Goal: Find specific page/section: Find specific page/section

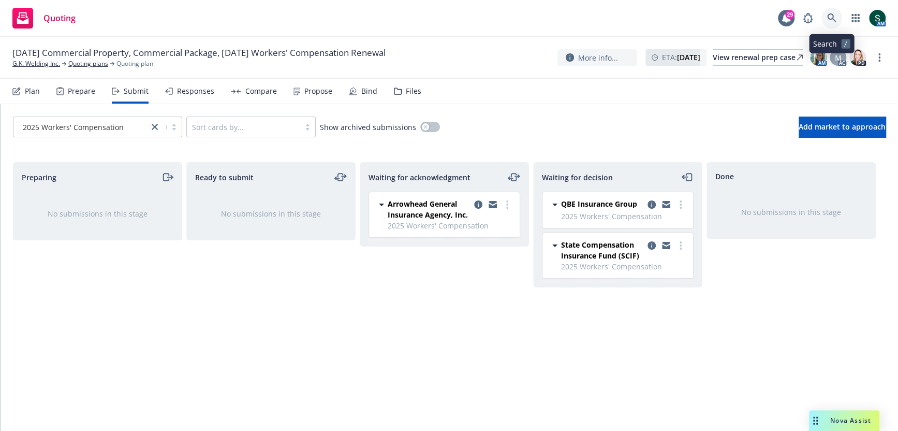
click at [831, 17] on icon at bounding box center [831, 17] width 9 height 9
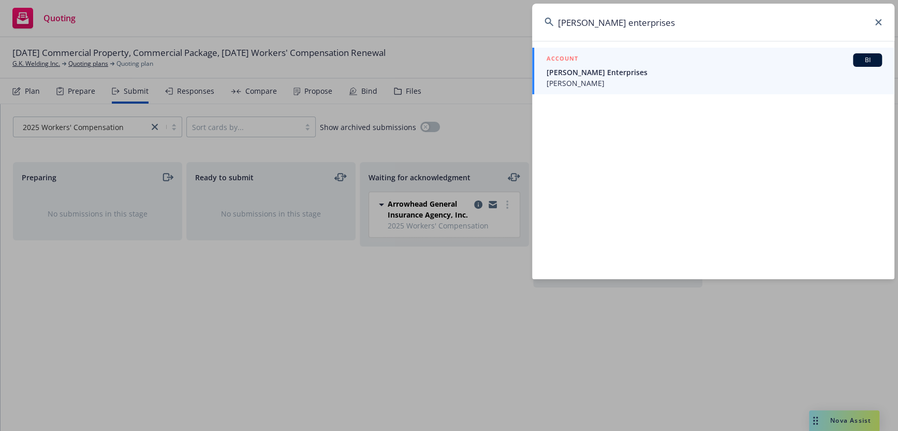
type input "[PERSON_NAME] enterprises"
click at [594, 75] on span "[PERSON_NAME] Enterprises" at bounding box center [714, 72] width 335 height 11
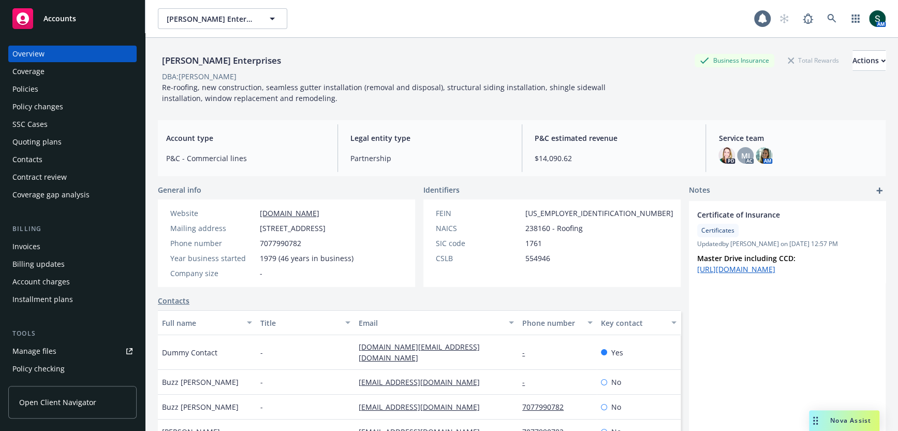
click at [44, 91] on div "Policies" at bounding box center [72, 89] width 120 height 17
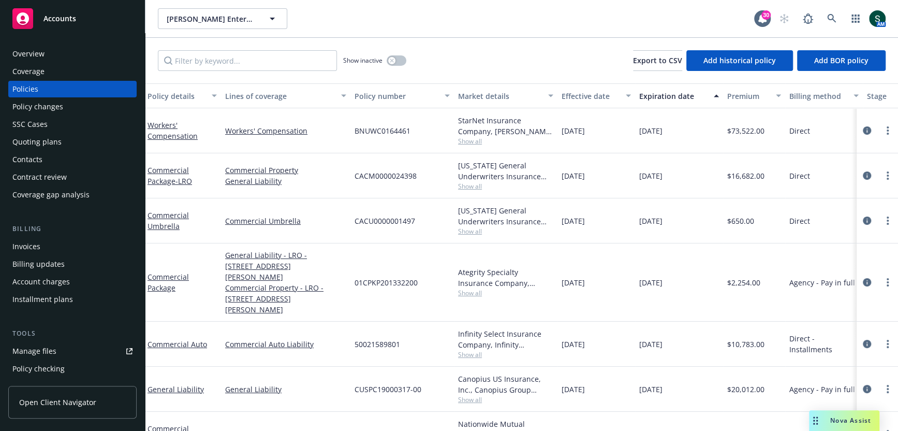
scroll to position [3, 2]
